Goal: Submit feedback/report problem

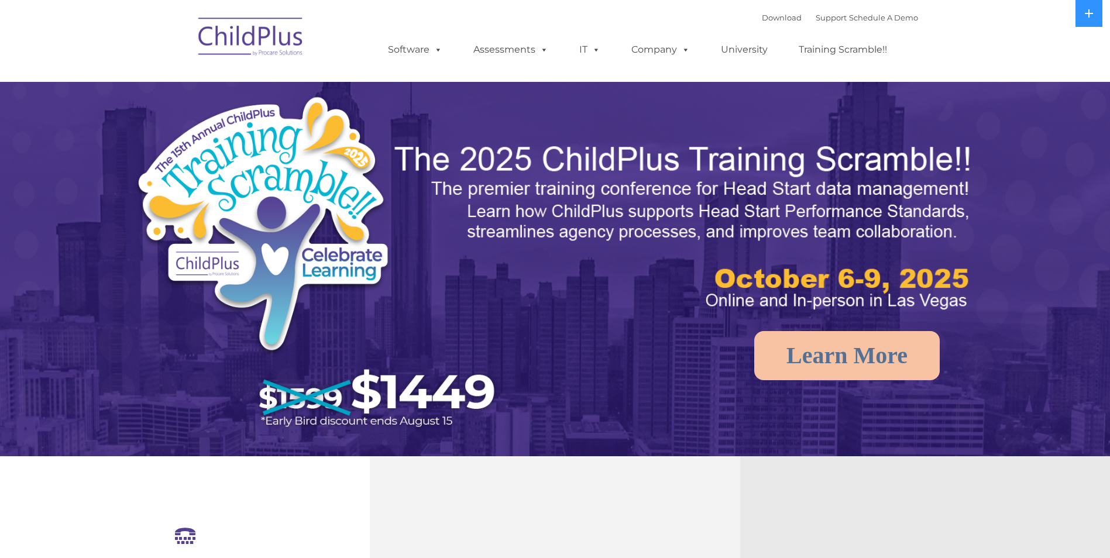
select select "MEDIUM"
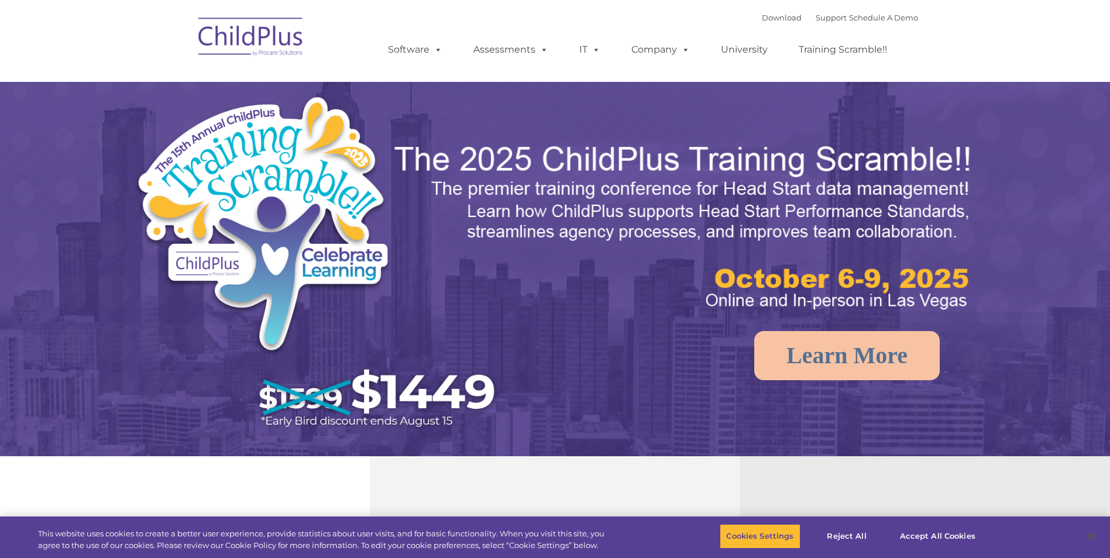
select select "MEDIUM"
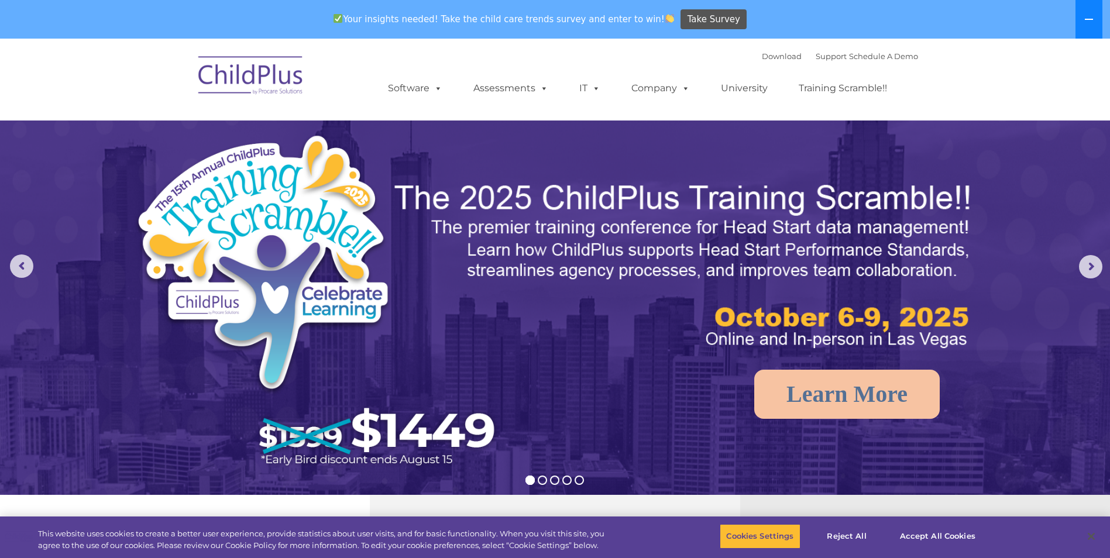
click at [1088, 16] on icon at bounding box center [1088, 19] width 9 height 9
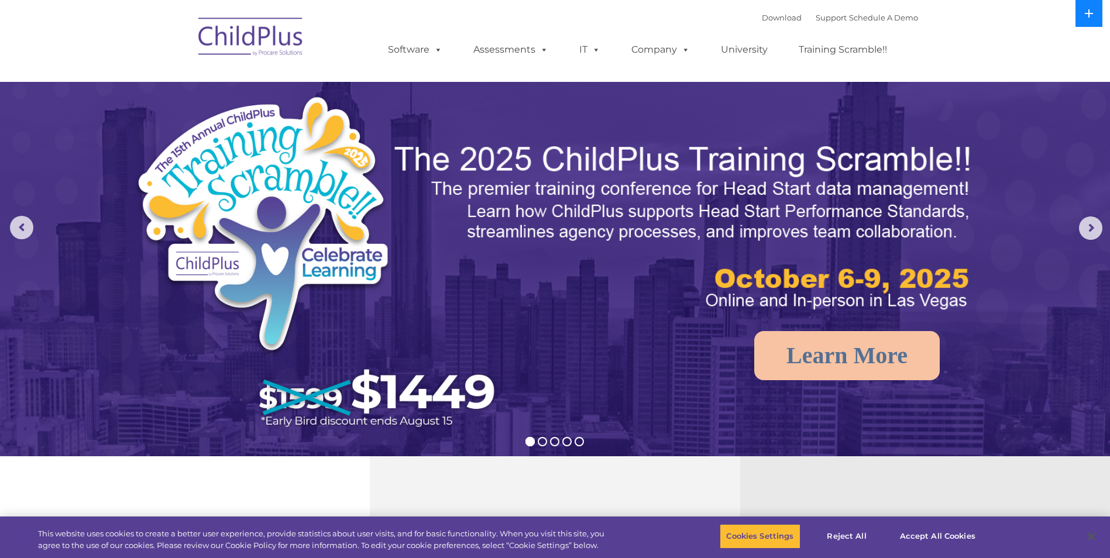
click at [1088, 15] on icon at bounding box center [1088, 13] width 9 height 9
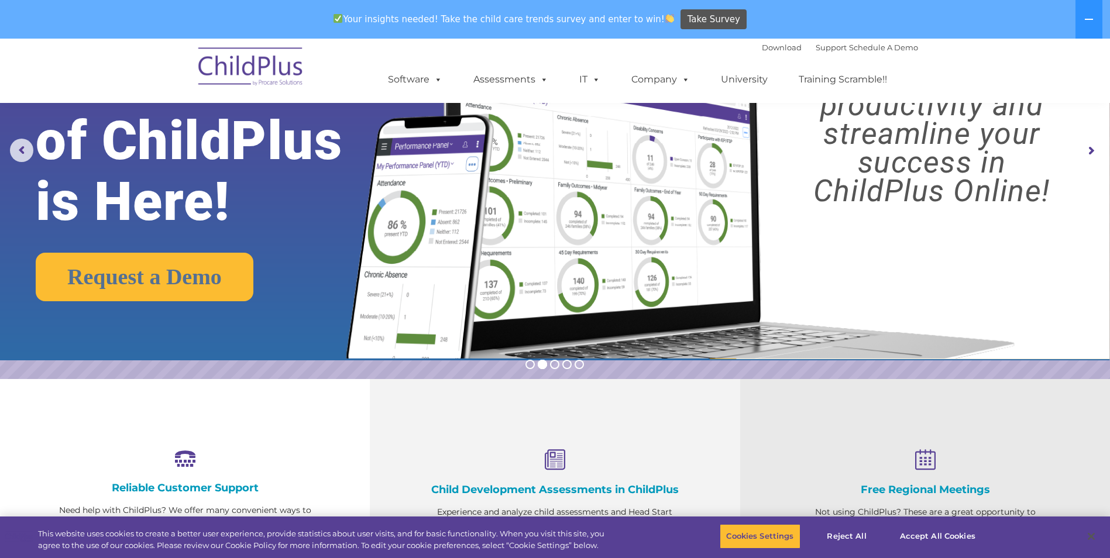
scroll to position [117, 0]
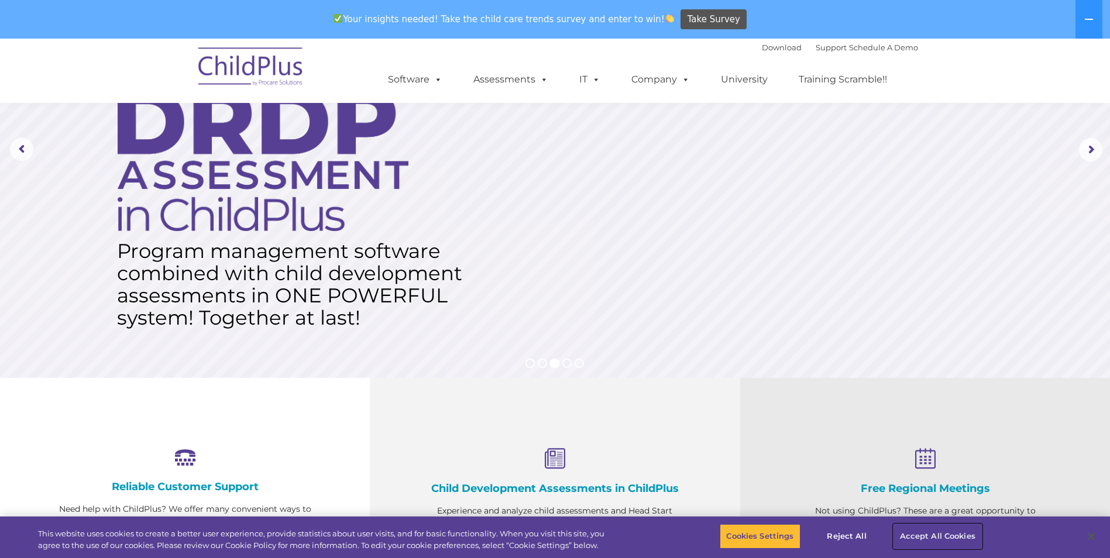
click at [949, 543] on button "Accept All Cookies" at bounding box center [937, 536] width 88 height 25
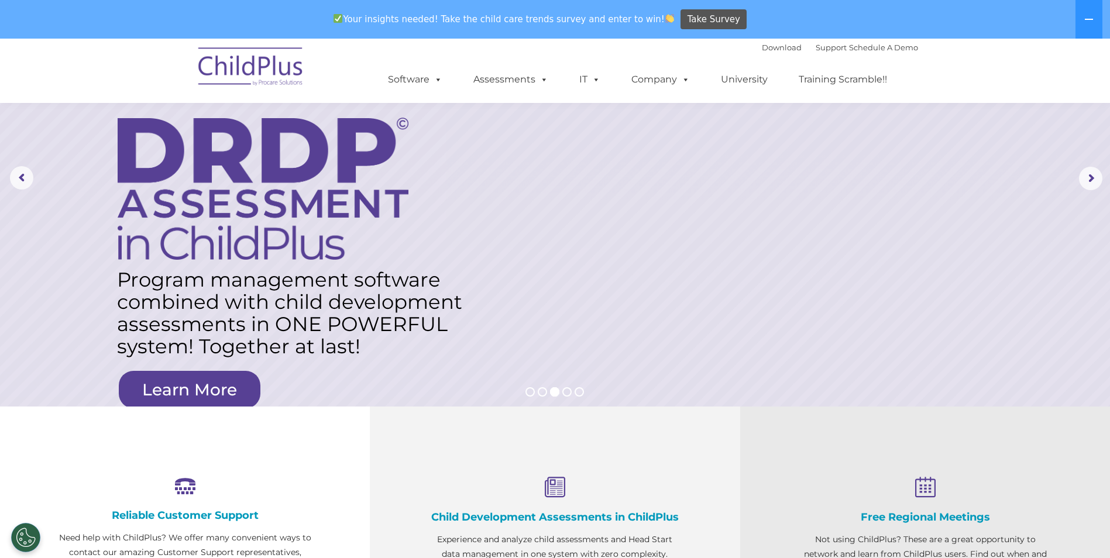
scroll to position [0, 0]
